Goal: Task Accomplishment & Management: Manage account settings

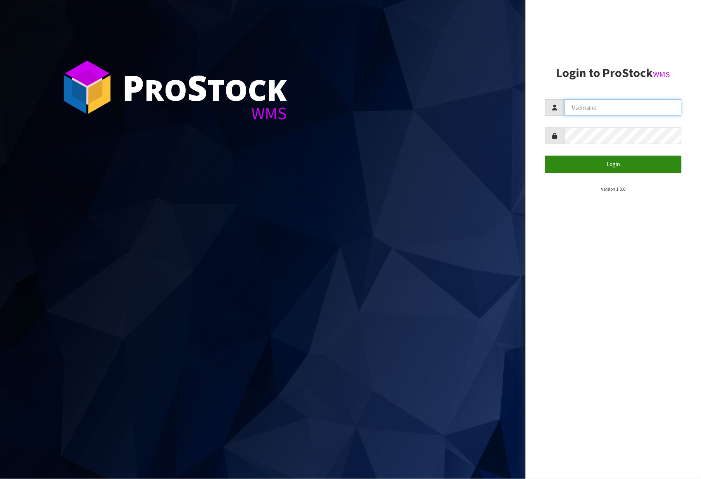
type input "[PERSON_NAME]"
click at [605, 160] on button "Login" at bounding box center [613, 164] width 136 height 17
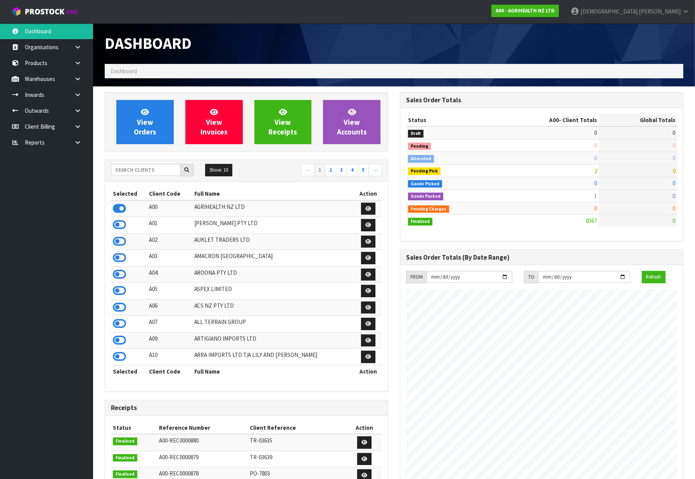
scroll to position [587, 295]
click at [75, 48] on icon at bounding box center [77, 47] width 7 height 6
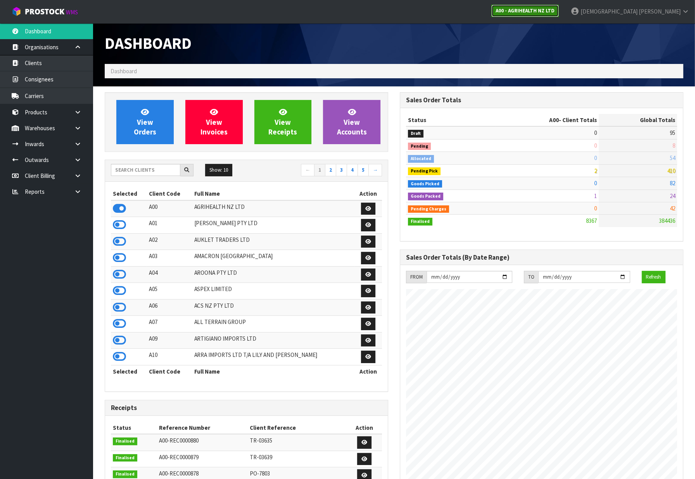
click at [559, 14] on link "A00 - AGRIHEALTH NZ LTD" at bounding box center [524, 11] width 67 height 12
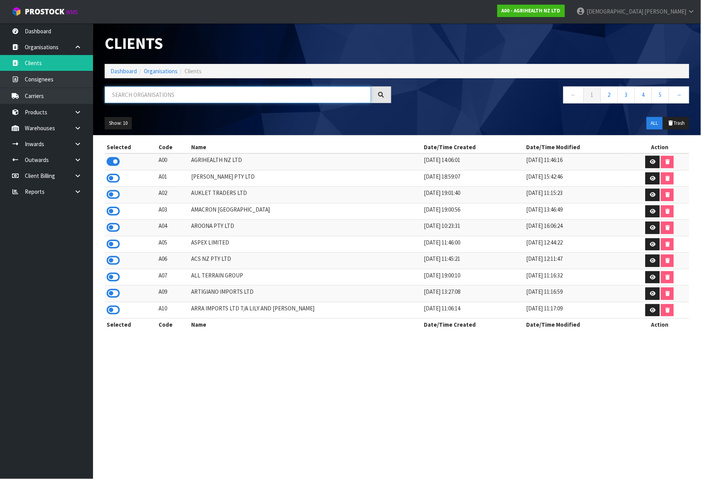
click at [137, 99] on input "text" at bounding box center [238, 94] width 266 height 17
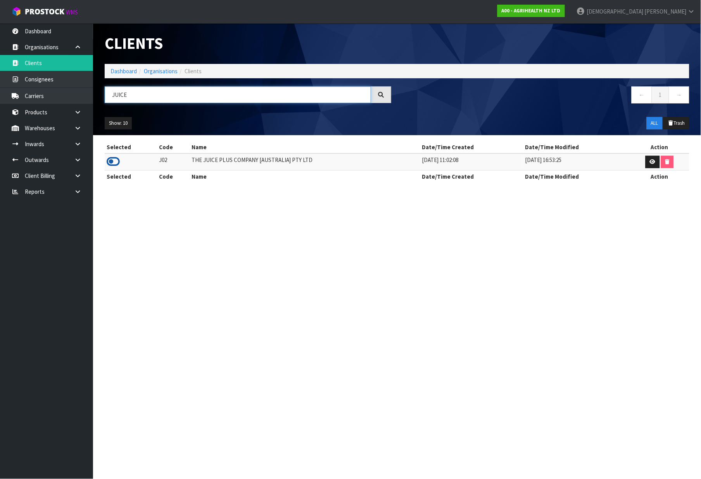
type input "JUICE"
click at [114, 164] on icon at bounding box center [113, 162] width 13 height 12
click at [121, 71] on link "Dashboard" at bounding box center [123, 70] width 26 height 7
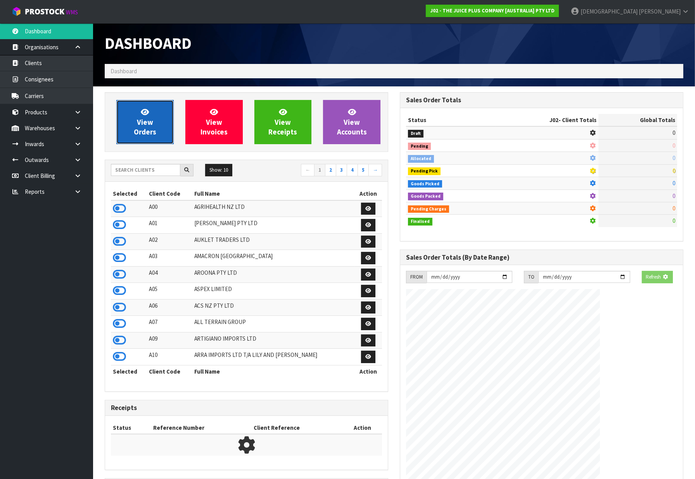
click at [170, 130] on link "View Orders" at bounding box center [144, 122] width 57 height 44
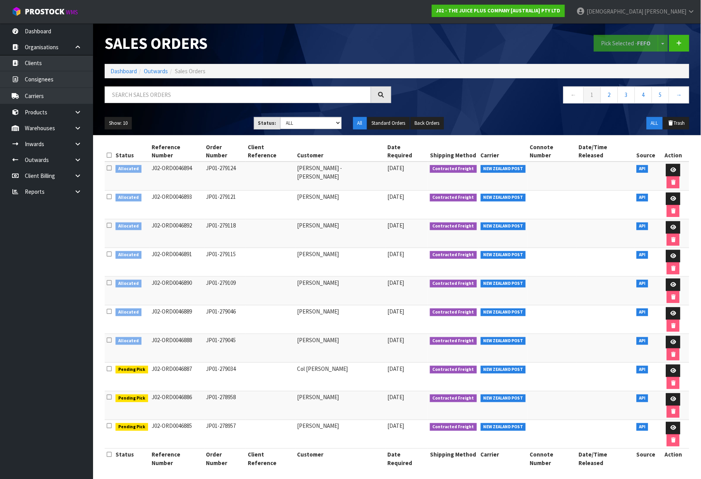
drag, startPoint x: 143, startPoint y: 161, endPoint x: 133, endPoint y: 261, distance: 101.0
click at [133, 261] on tbody "Allocated J02-ORD0046894 JP01-279124 [PERSON_NAME] - [PERSON_NAME] [DATE] Contr…" at bounding box center [397, 305] width 585 height 287
click at [180, 334] on td "J02-ORD0046888" at bounding box center [177, 348] width 54 height 29
click at [670, 340] on icon at bounding box center [673, 342] width 6 height 5
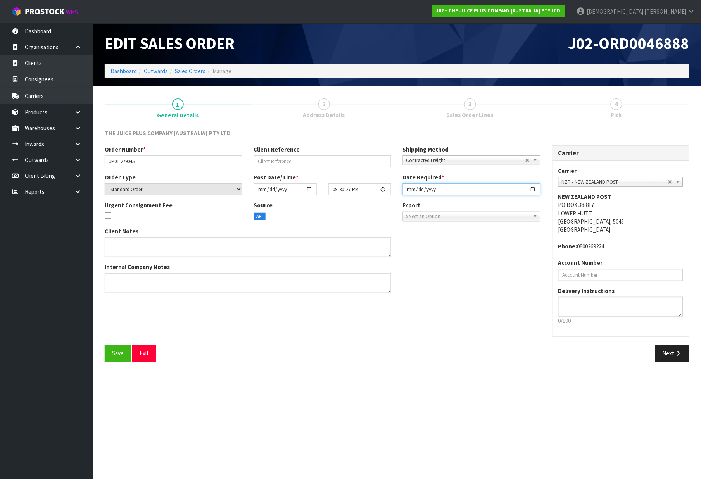
click at [530, 188] on input "[DATE]" at bounding box center [472, 189] width 138 height 12
click at [458, 186] on input "[DATE]" at bounding box center [472, 189] width 138 height 12
click at [457, 191] on input "[DATE]" at bounding box center [472, 189] width 138 height 12
click at [533, 190] on input "[DATE]" at bounding box center [472, 189] width 138 height 12
type input "[DATE]"
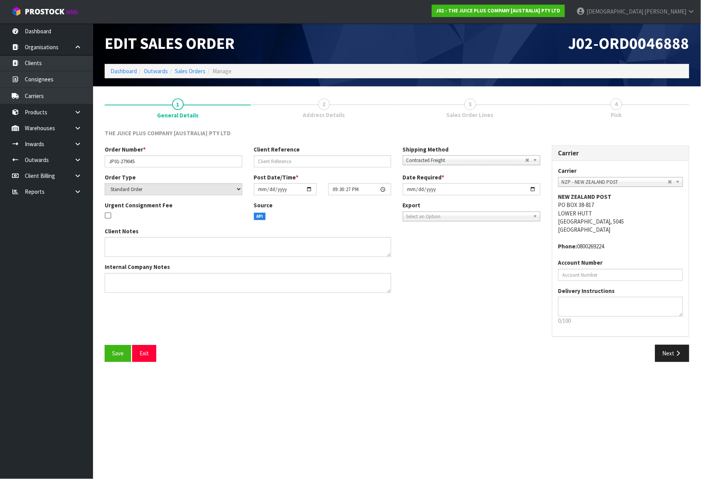
click at [475, 257] on div "Client Notes Internal Company Notes" at bounding box center [322, 263] width 447 height 72
click at [670, 355] on button "Next" at bounding box center [672, 353] width 34 height 17
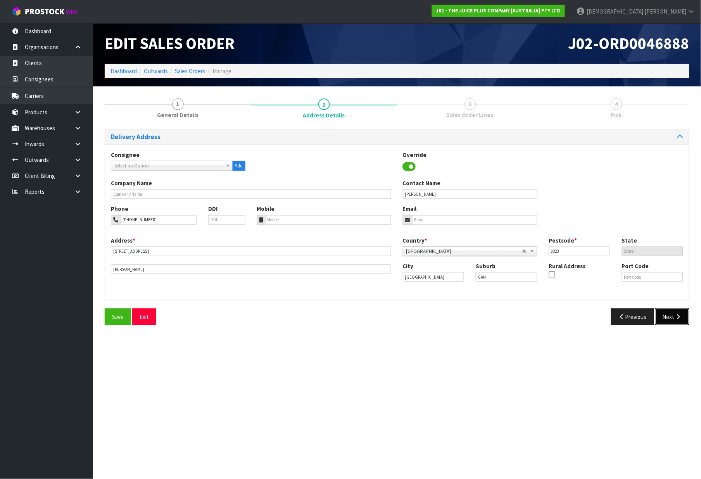
click at [677, 313] on button "Next" at bounding box center [672, 317] width 34 height 17
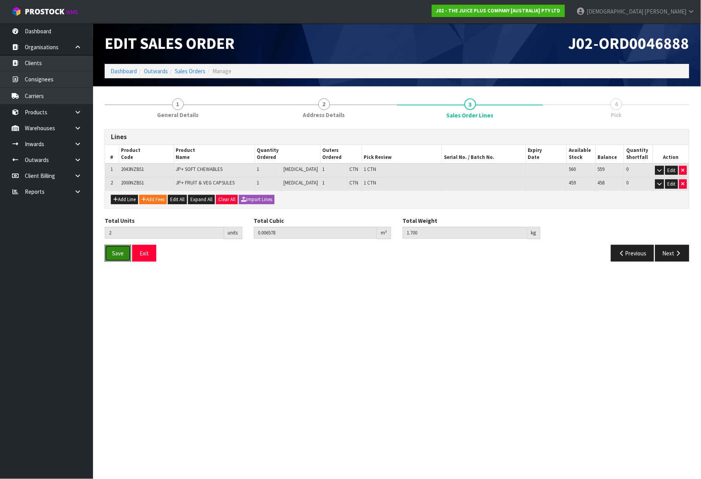
drag, startPoint x: 124, startPoint y: 248, endPoint x: 219, endPoint y: 248, distance: 95.0
click at [125, 247] on button "Save" at bounding box center [118, 253] width 26 height 17
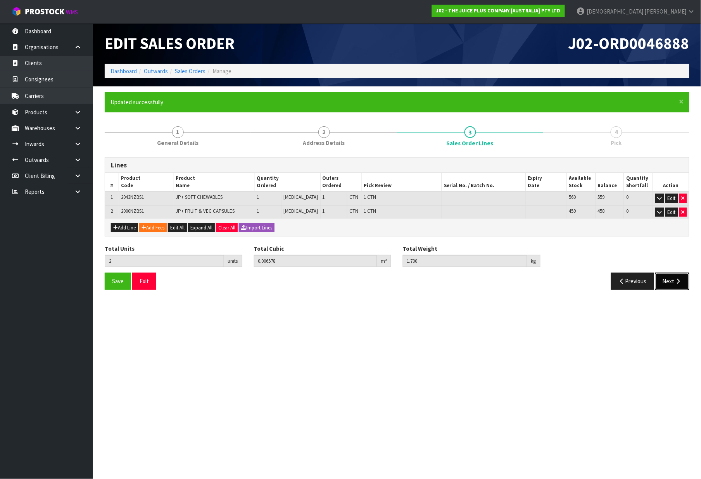
click at [681, 285] on button "Next" at bounding box center [672, 281] width 34 height 17
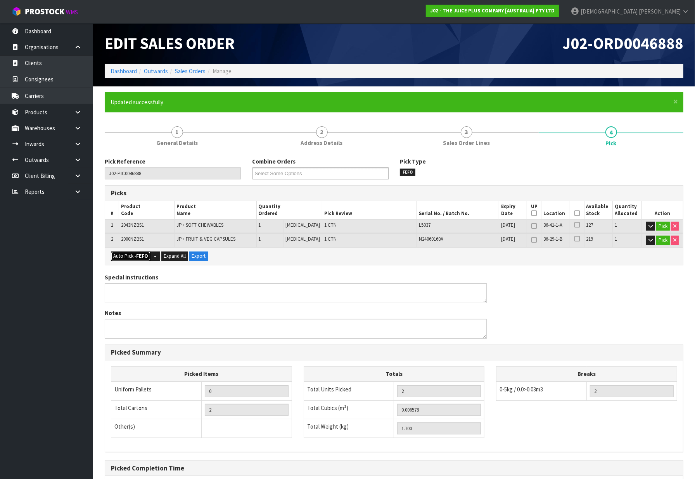
click at [118, 254] on button "Auto Pick - FEFO" at bounding box center [131, 256] width 40 height 9
type input "2"
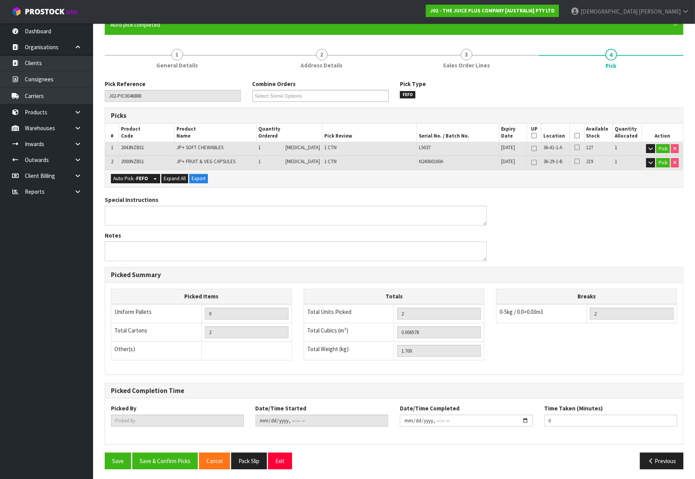
scroll to position [79, 0]
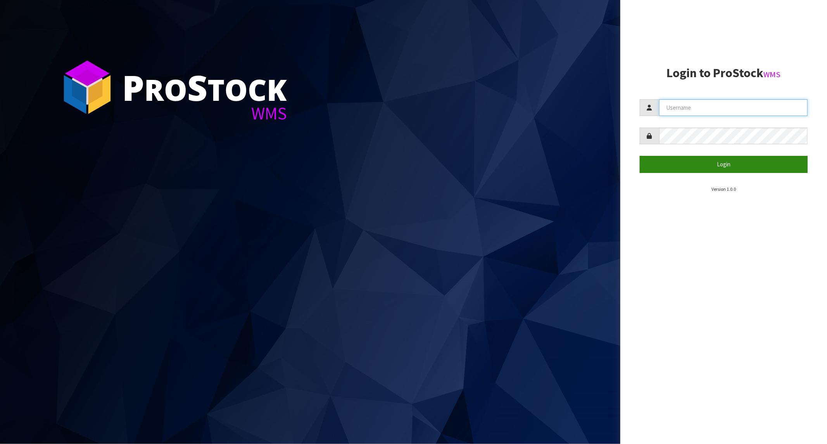
type input "[PERSON_NAME]"
click at [696, 167] on button "Login" at bounding box center [724, 164] width 168 height 17
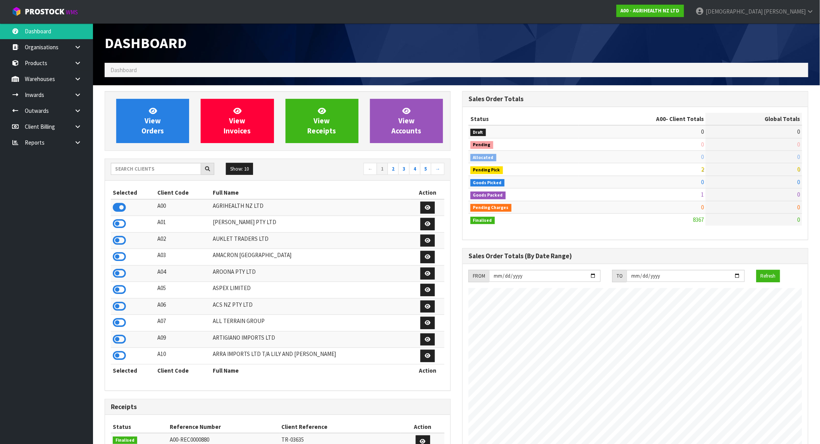
scroll to position [587, 358]
